Goal: Information Seeking & Learning: Learn about a topic

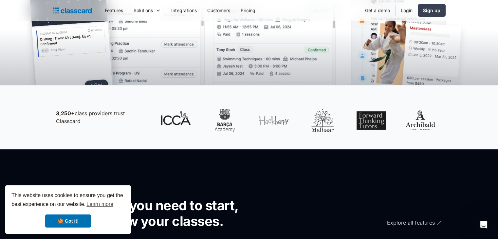
scroll to position [266, 0]
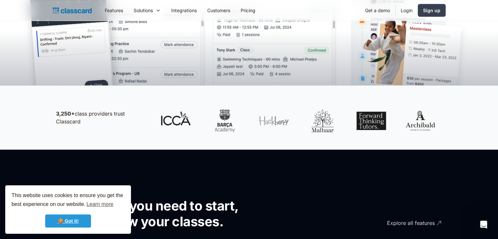
click at [71, 222] on link "🍪 Got it!" at bounding box center [68, 220] width 46 height 13
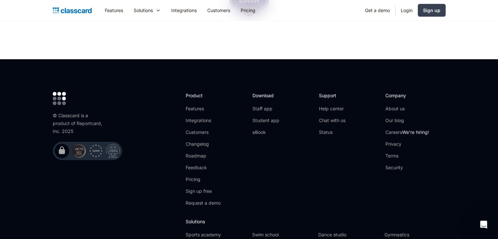
scroll to position [2208, 0]
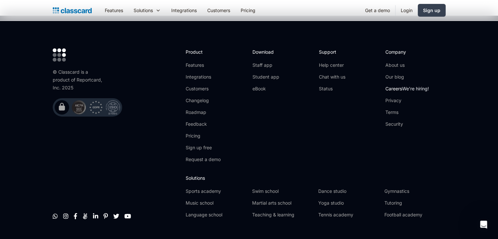
click at [396, 85] on link "Careers We're hiring!" at bounding box center [407, 88] width 44 height 7
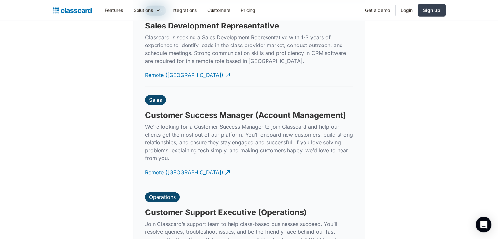
scroll to position [2026, 0]
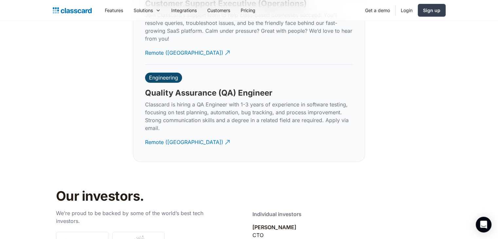
drag, startPoint x: 192, startPoint y: 184, endPoint x: 376, endPoint y: 169, distance: 183.8
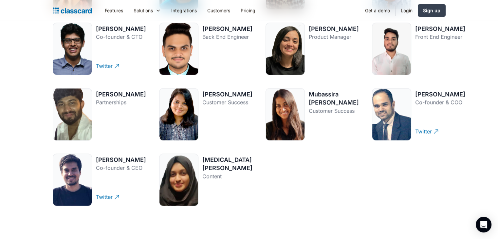
scroll to position [944, 0]
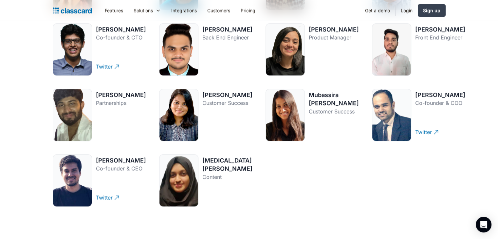
click at [276, 113] on div at bounding box center [284, 115] width 39 height 52
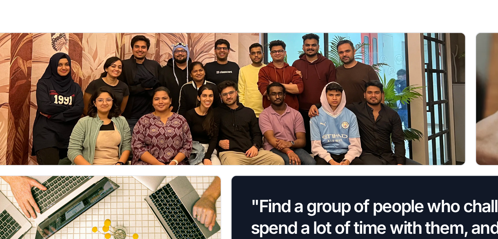
scroll to position [495, 0]
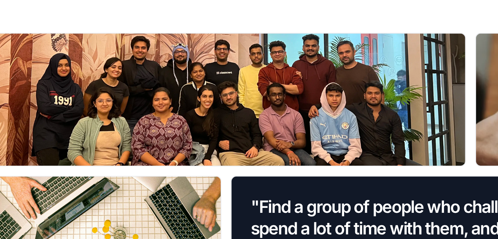
click at [153, 97] on div at bounding box center [182, 90] width 259 height 72
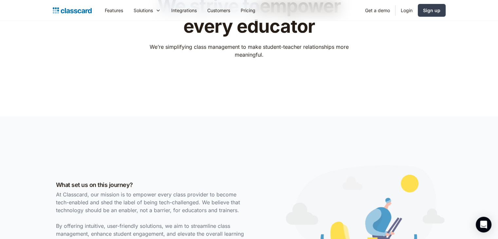
scroll to position [0, 0]
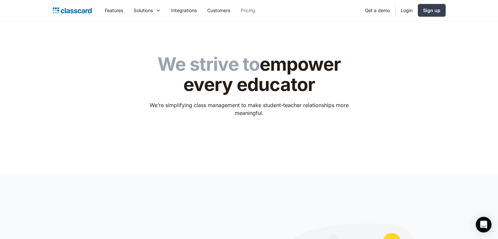
click at [253, 9] on link "Pricing" at bounding box center [247, 10] width 25 height 15
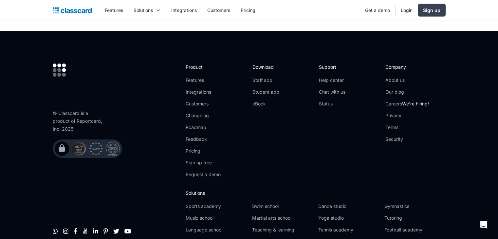
scroll to position [1290, 0]
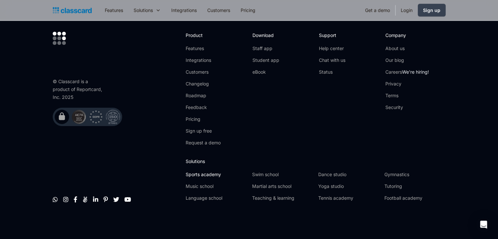
click at [209, 173] on link "Sports academy" at bounding box center [216, 174] width 61 height 7
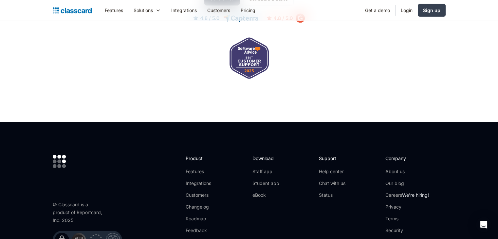
scroll to position [2130, 0]
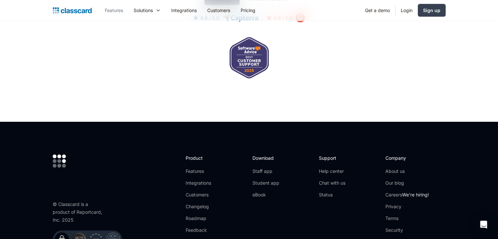
click at [116, 10] on link "Features" at bounding box center [113, 10] width 29 height 15
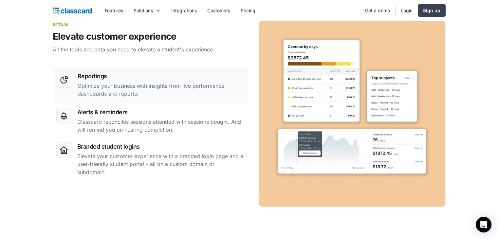
scroll to position [1076, 0]
